Goal: Transaction & Acquisition: Book appointment/travel/reservation

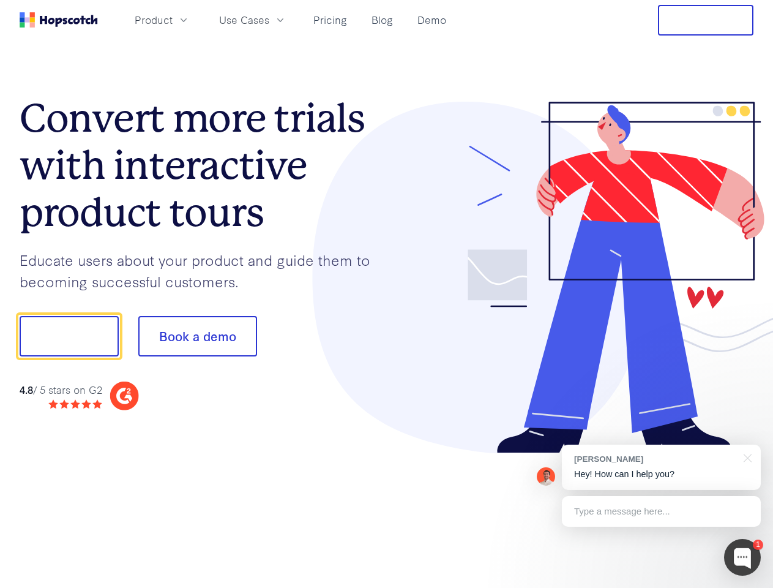
click at [387, 294] on div at bounding box center [570, 278] width 367 height 352
click at [173, 20] on span "Product" at bounding box center [154, 19] width 38 height 15
click at [269, 20] on span "Use Cases" at bounding box center [244, 19] width 50 height 15
click at [706, 20] on button "Free Trial" at bounding box center [705, 20] width 95 height 31
click at [69, 336] on button "Show me!" at bounding box center [69, 336] width 99 height 40
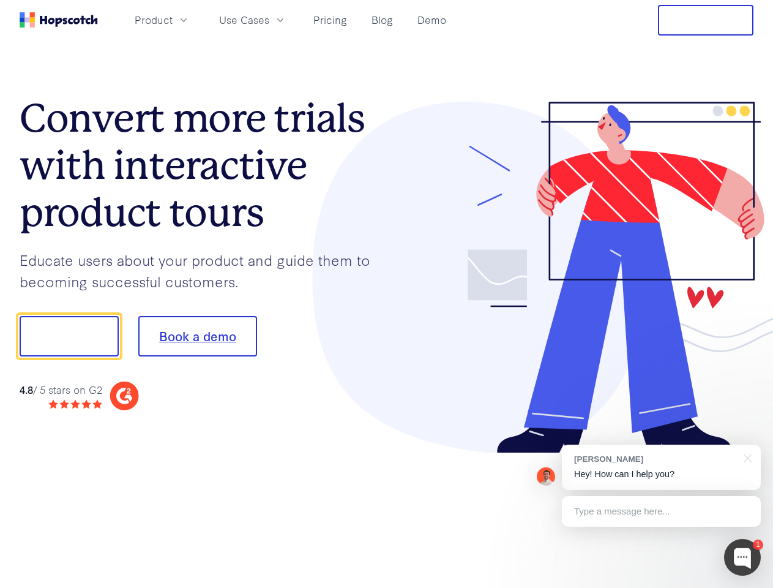
click at [197, 336] on button "Book a demo" at bounding box center [197, 336] width 119 height 40
click at [743, 557] on div at bounding box center [742, 557] width 37 height 37
click at [661, 467] on div at bounding box center [646, 334] width 230 height 408
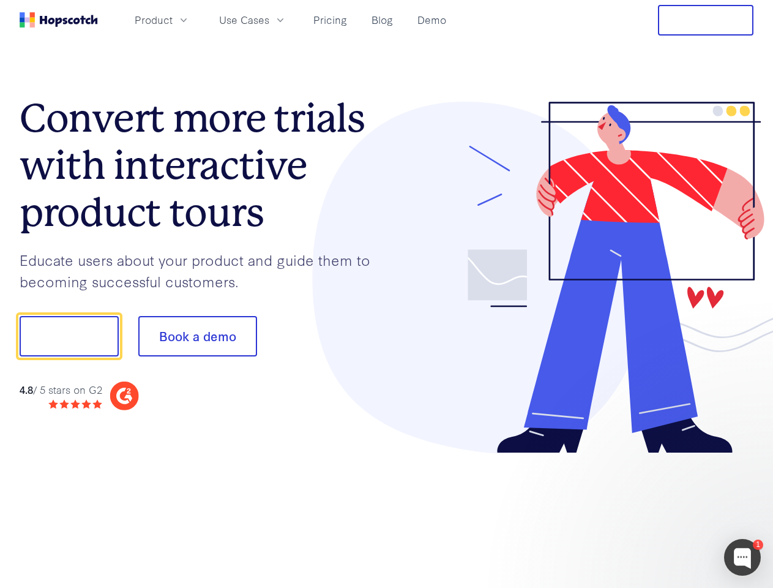
click at [746, 457] on div at bounding box center [646, 416] width 230 height 244
click at [661, 511] on div at bounding box center [646, 416] width 230 height 244
